Goal: Task Accomplishment & Management: Use online tool/utility

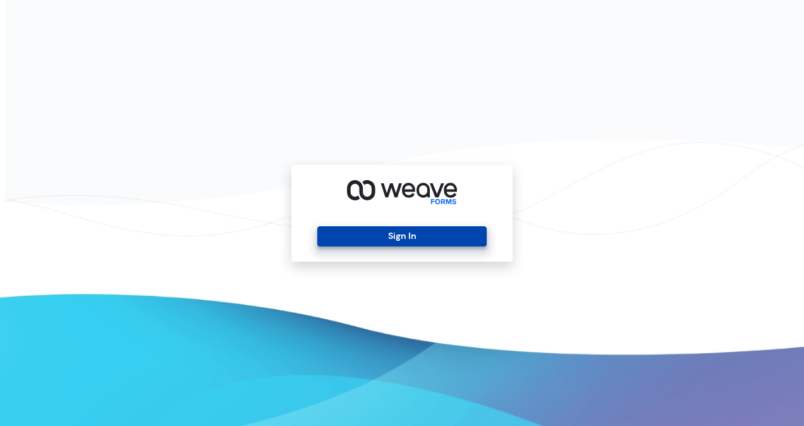
click at [386, 226] on button "Sign In" at bounding box center [401, 236] width 169 height 20
